Goal: Task Accomplishment & Management: Manage account settings

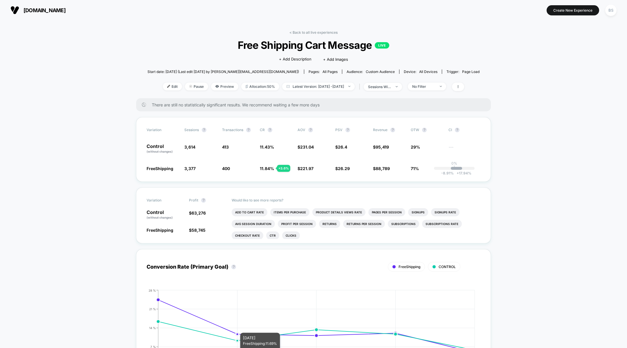
scroll to position [25, 0]
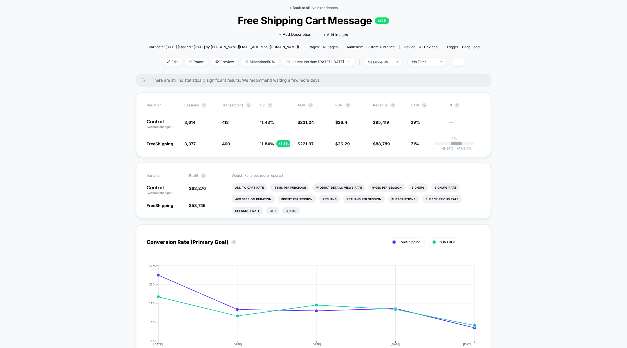
click at [301, 7] on link "< Back to all live experiences" at bounding box center [313, 8] width 48 height 4
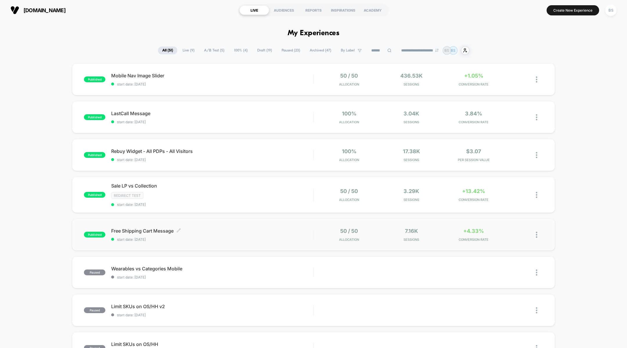
click at [299, 238] on span "start date: [DATE]" at bounding box center [212, 239] width 202 height 4
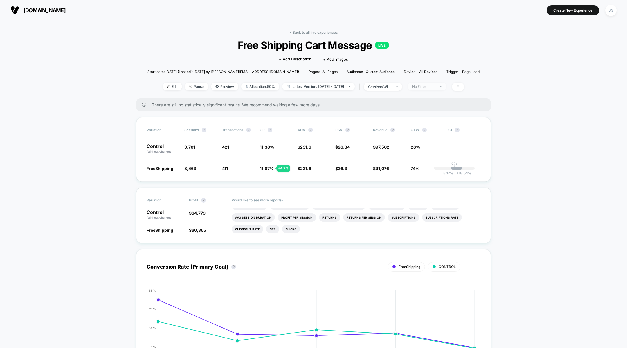
click at [446, 84] on span "No Filter" at bounding box center [427, 86] width 38 height 8
click at [436, 141] on span "New Visitors" at bounding box center [432, 143] width 24 height 5
click at [433, 171] on button "Save" at bounding box center [436, 171] width 53 height 10
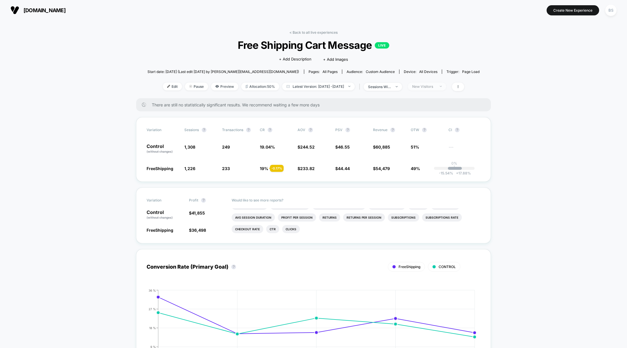
click at [436, 87] on div "New Visitors" at bounding box center [423, 86] width 23 height 4
click at [431, 130] on span "Returning Visitors" at bounding box center [436, 131] width 33 height 5
click at [427, 176] on div "Mobile Visitors ? Desktop Visitors ? Returning Visitors ? New Visitors ? No Fil…" at bounding box center [436, 140] width 71 height 89
click at [427, 165] on div "Mobile Visitors ? Desktop Visitors ? Returning Visitors ? New Visitors ? No Fil…" at bounding box center [436, 140] width 71 height 89
click at [427, 166] on div "Mobile Visitors ? Desktop Visitors ? Returning Visitors ? New Visitors ? No Fil…" at bounding box center [436, 140] width 71 height 89
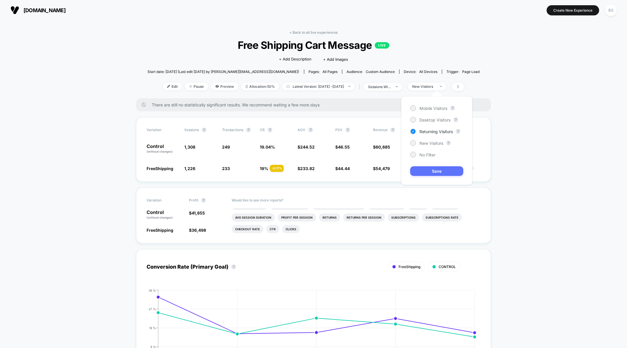
click at [427, 169] on button "Save" at bounding box center [436, 171] width 53 height 10
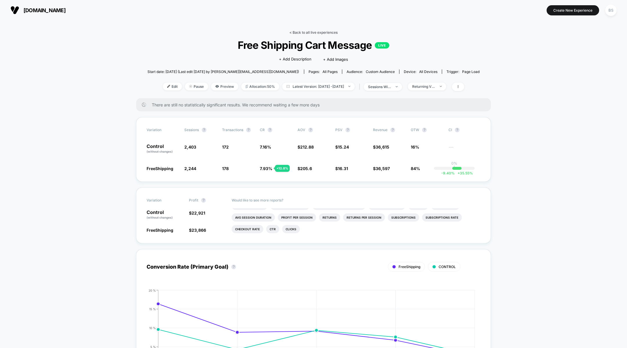
click at [303, 33] on link "< Back to all live experiences" at bounding box center [313, 32] width 48 height 4
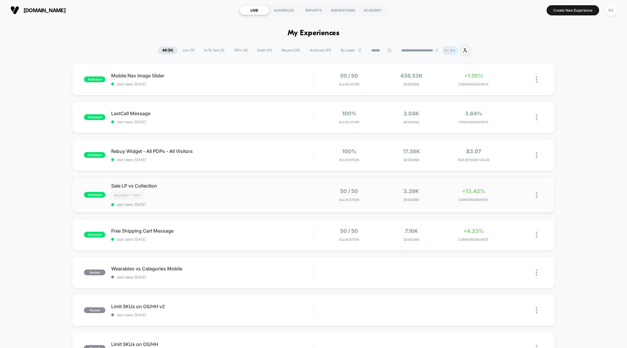
click at [385, 182] on div "published Sale LP vs Collection Redirect Test start date: [DATE] 50 / 50 Alloca…" at bounding box center [313, 195] width 483 height 36
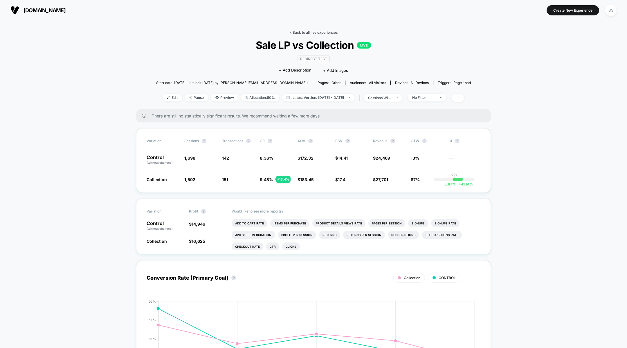
click at [313, 32] on link "< Back to all live experiences" at bounding box center [313, 32] width 48 height 4
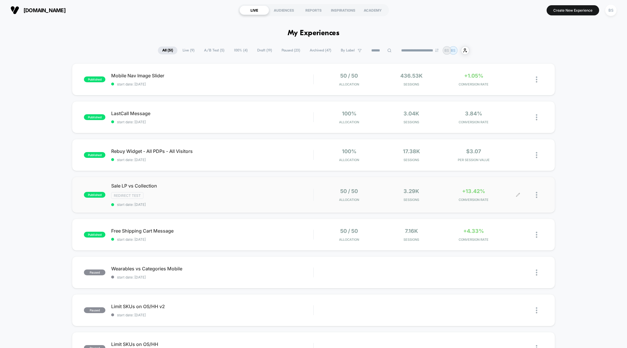
click at [536, 195] on img at bounding box center [536, 195] width 1 height 6
click at [306, 204] on span "start date: [DATE]" at bounding box center [212, 204] width 202 height 4
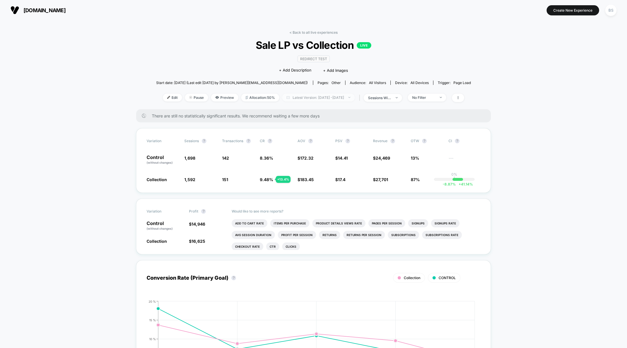
click at [314, 95] on span "Latest Version: [DATE] - [DATE]" at bounding box center [318, 97] width 73 height 8
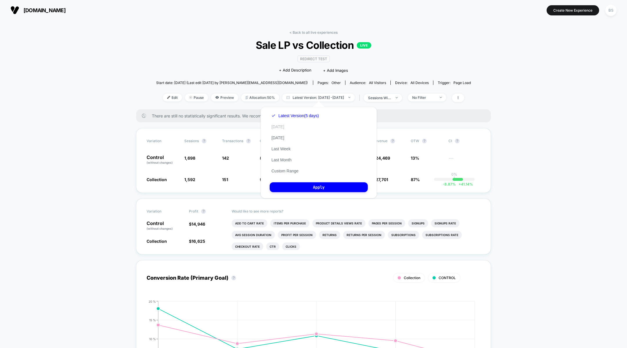
click at [275, 126] on button "[DATE]" at bounding box center [278, 126] width 16 height 5
click at [294, 183] on button "Apply" at bounding box center [319, 187] width 98 height 10
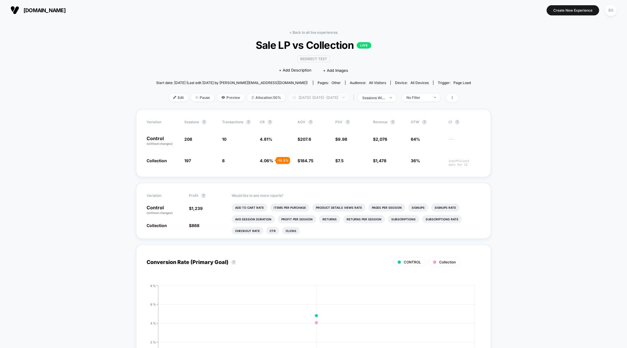
click at [333, 94] on span "[DATE]: [DATE] - [DATE]" at bounding box center [318, 97] width 61 height 8
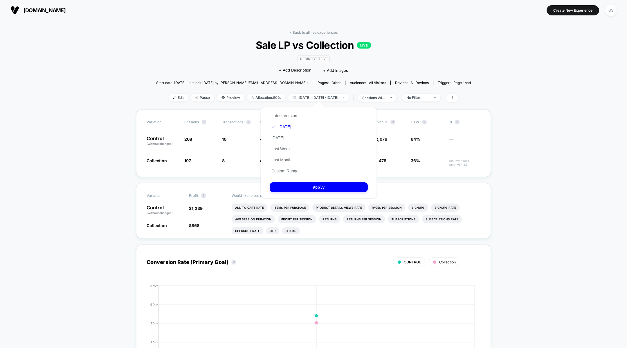
click at [292, 136] on div "Latest Version [DATE] [DATE] Last Week Last Month Custom Range" at bounding box center [285, 143] width 30 height 66
click at [280, 135] on button "[DATE]" at bounding box center [278, 137] width 16 height 5
click at [310, 188] on button "Apply" at bounding box center [319, 187] width 98 height 10
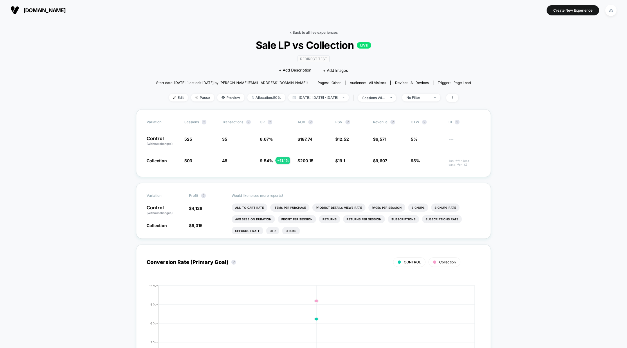
click at [327, 30] on link "< Back to all live experiences" at bounding box center [313, 32] width 48 height 4
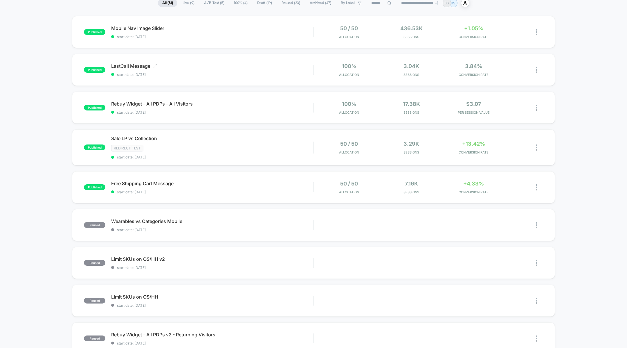
scroll to position [50, 0]
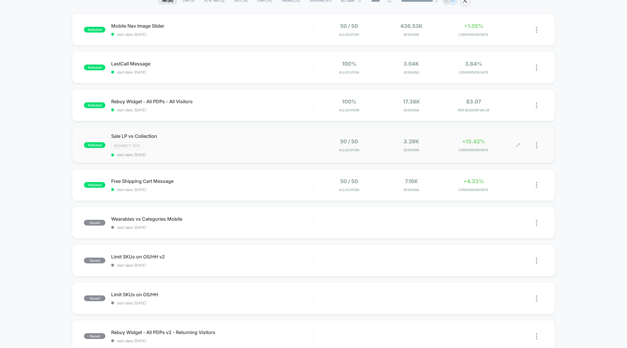
click at [533, 144] on div at bounding box center [530, 145] width 25 height 14
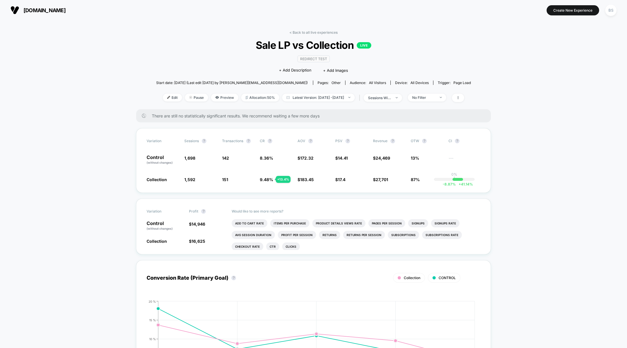
click at [298, 30] on link "< Back to all live experiences" at bounding box center [313, 32] width 48 height 4
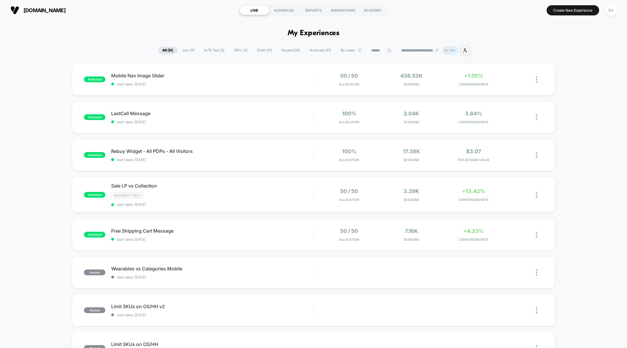
click at [213, 49] on span "A/B Test ( 5 )" at bounding box center [214, 50] width 29 height 8
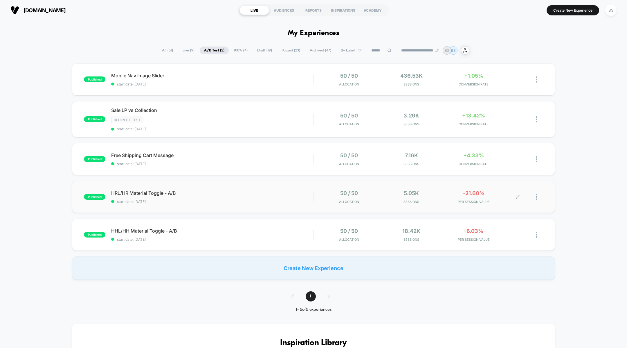
click at [535, 196] on div at bounding box center [530, 197] width 25 height 14
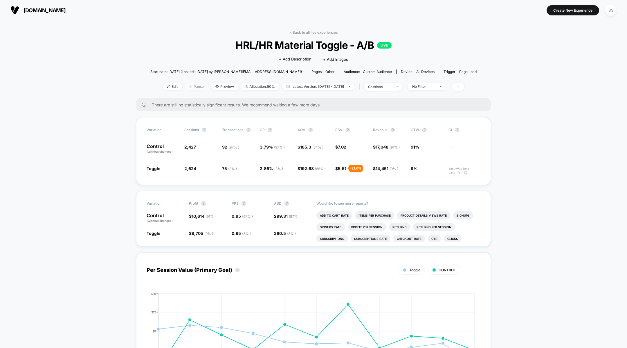
click at [185, 85] on span "Pause" at bounding box center [196, 86] width 23 height 8
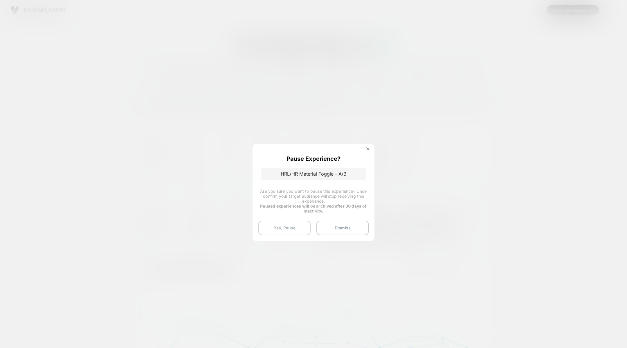
click at [276, 234] on button "Yes, Pause" at bounding box center [284, 227] width 52 height 15
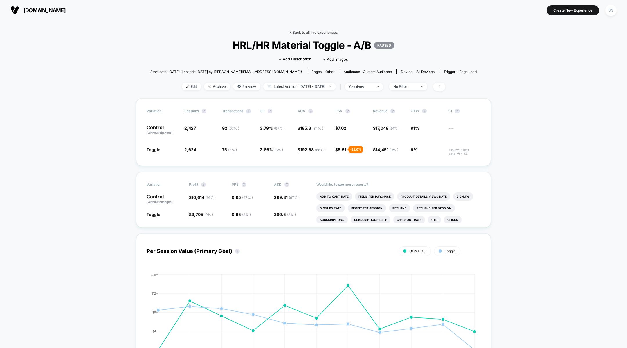
click at [307, 32] on link "< Back to all live experiences" at bounding box center [313, 32] width 48 height 4
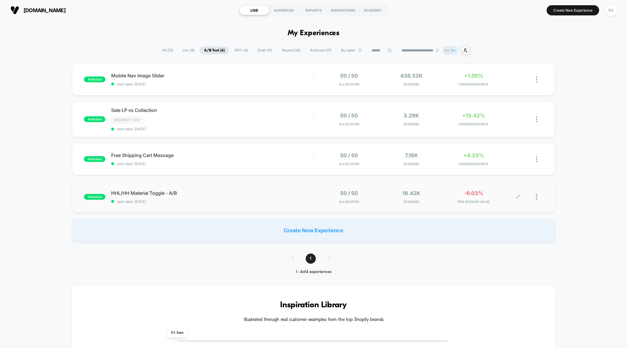
click at [495, 199] on span "PER SESSION VALUE" at bounding box center [473, 201] width 59 height 4
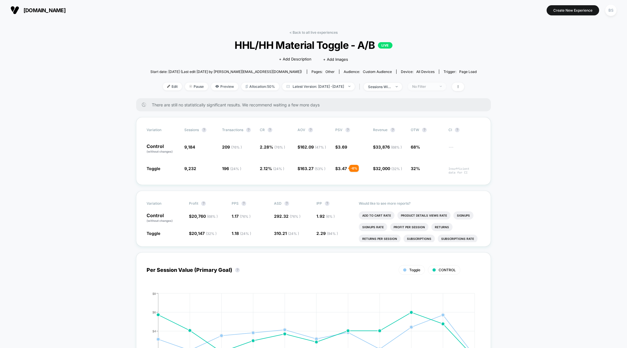
click at [446, 84] on span "No Filter" at bounding box center [427, 86] width 38 height 8
click at [437, 138] on div "Mobile Visitors ? Desktop Visitors ? Returning Visitors ? New Visitors ? No Fil…" at bounding box center [435, 140] width 71 height 89
click at [436, 148] on div "Mobile Visitors ? Desktop Visitors ? Returning Visitors ? New Visitors ? No Fil…" at bounding box center [435, 140] width 71 height 89
click at [439, 141] on span "New Visitors" at bounding box center [431, 143] width 24 height 5
click at [438, 175] on div "Mobile Visitors ? Desktop Visitors ? Returning Visitors ? New Visitors ? No Fil…" at bounding box center [435, 140] width 71 height 89
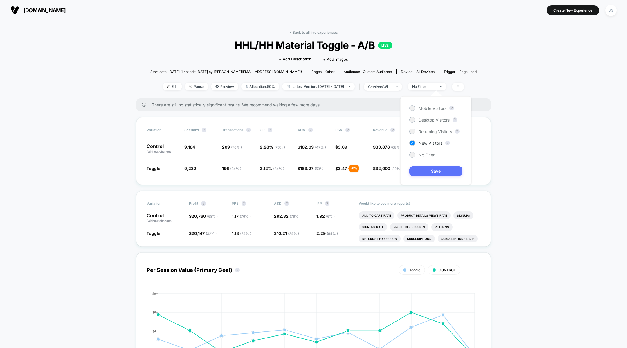
click at [438, 168] on button "Save" at bounding box center [435, 171] width 53 height 10
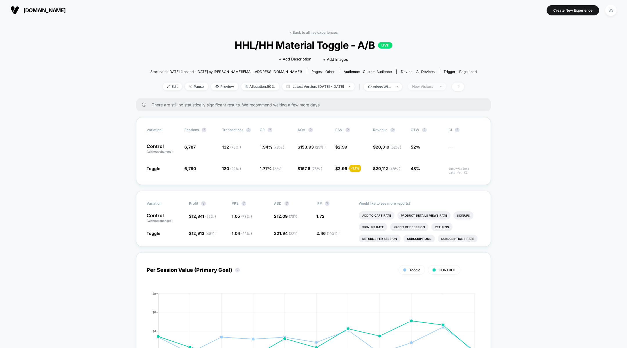
click at [446, 88] on span "New Visitors" at bounding box center [427, 86] width 38 height 8
click at [429, 130] on span "Returning Visitors" at bounding box center [435, 131] width 33 height 5
click at [429, 167] on button "Save" at bounding box center [435, 171] width 53 height 10
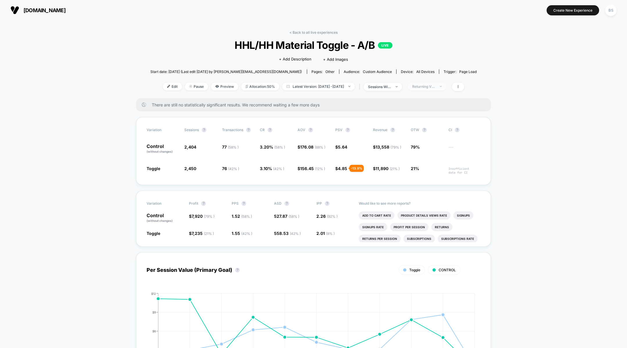
click at [438, 83] on span "Returning Visitors" at bounding box center [427, 86] width 38 height 8
click at [186, 88] on span "Pause" at bounding box center [196, 86] width 23 height 8
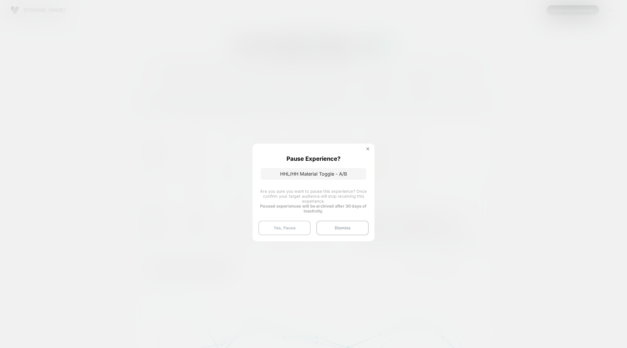
click at [288, 231] on button "Yes, Pause" at bounding box center [284, 227] width 52 height 15
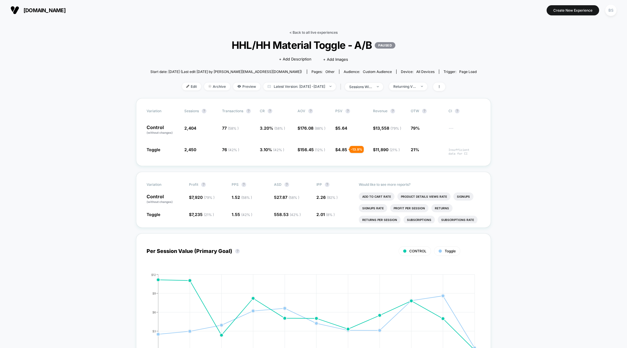
click at [293, 31] on link "< Back to all live experiences" at bounding box center [313, 32] width 48 height 4
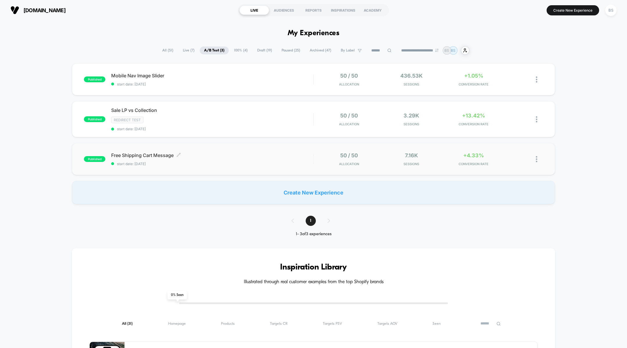
click at [307, 156] on span "Free Shipping Cart Message Click to edit experience details" at bounding box center [212, 155] width 202 height 6
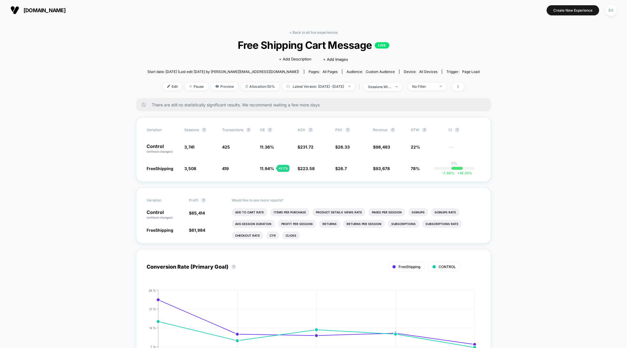
click at [308, 35] on div "< Back to all live experiences Free Shipping Cart Message LIVE Click to edit ex…" at bounding box center [314, 64] width 332 height 68
click at [308, 33] on link "< Back to all live experiences" at bounding box center [313, 32] width 48 height 4
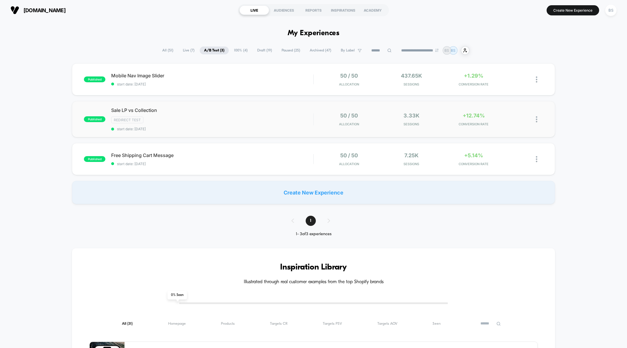
click at [536, 119] on img at bounding box center [536, 119] width 1 height 6
click at [511, 114] on div "Pause" at bounding box center [507, 111] width 52 height 13
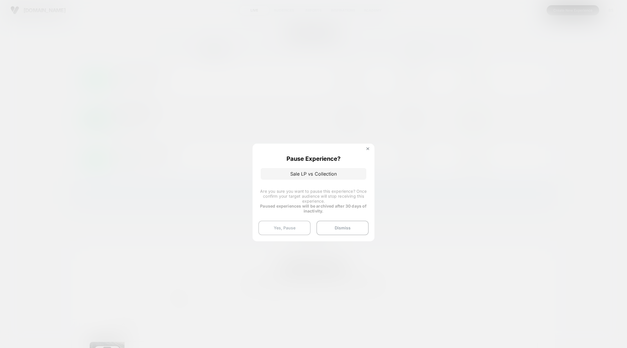
click at [290, 229] on button "Yes, Pause" at bounding box center [284, 227] width 52 height 15
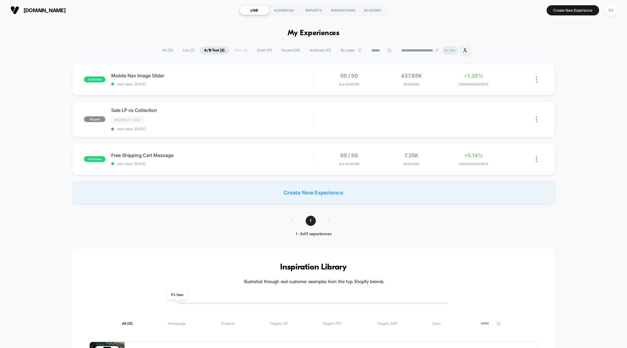
click at [161, 53] on span "All ( 51 )" at bounding box center [168, 50] width 20 height 8
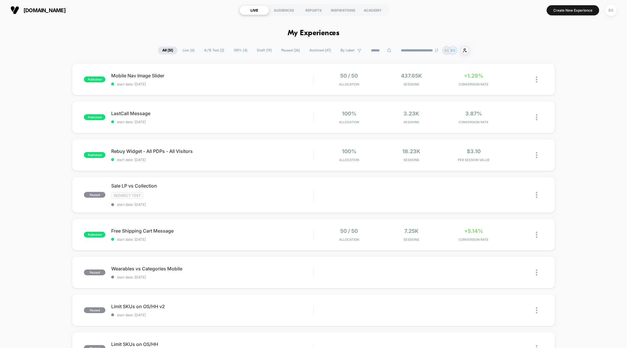
click at [44, 8] on span "[DOMAIN_NAME]" at bounding box center [45, 10] width 42 height 6
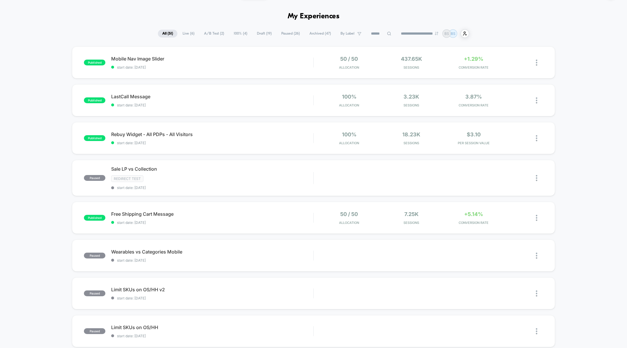
scroll to position [20, 0]
